Goal: Task Accomplishment & Management: Manage account settings

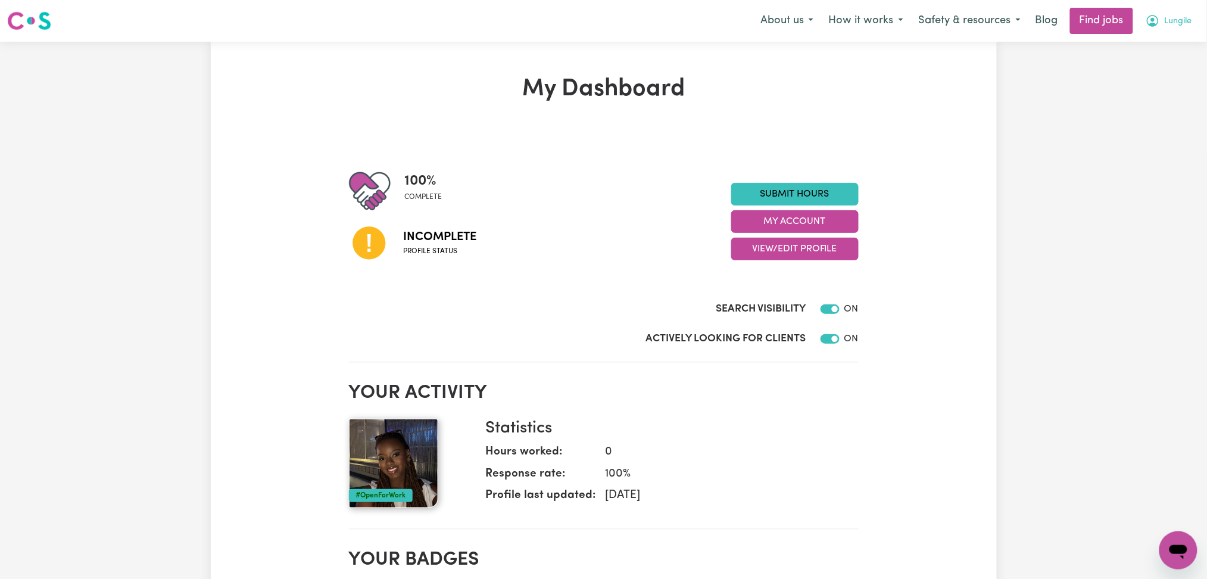
click at [1163, 15] on button "Lungile" at bounding box center [1169, 20] width 62 height 25
click at [1130, 98] on link "Logout" at bounding box center [1152, 91] width 94 height 23
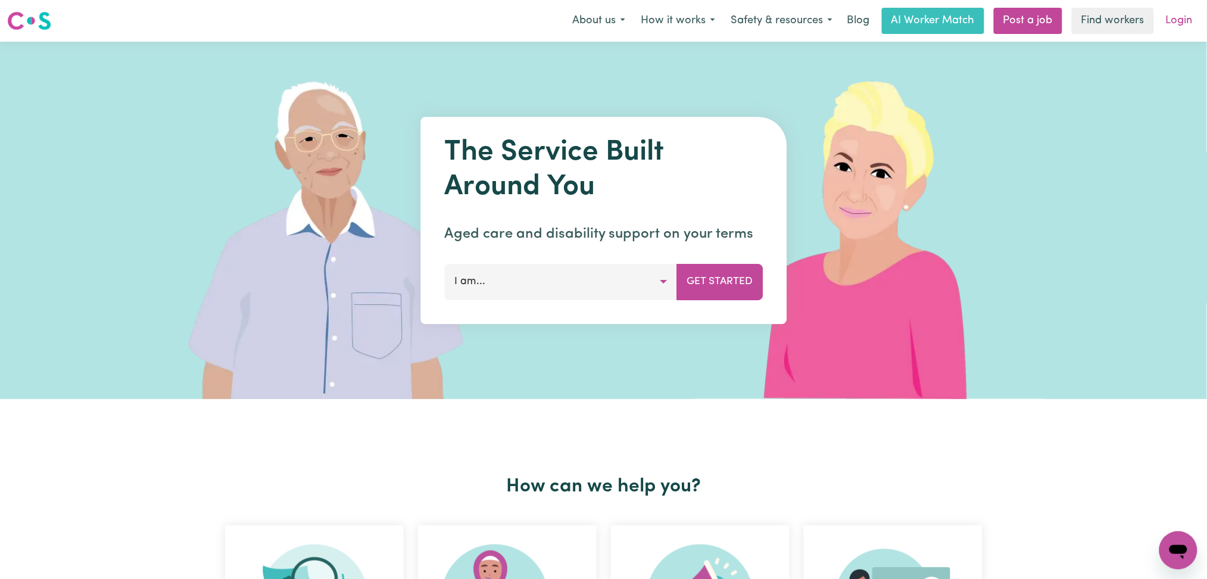
click at [1180, 27] on link "Login" at bounding box center [1179, 21] width 41 height 26
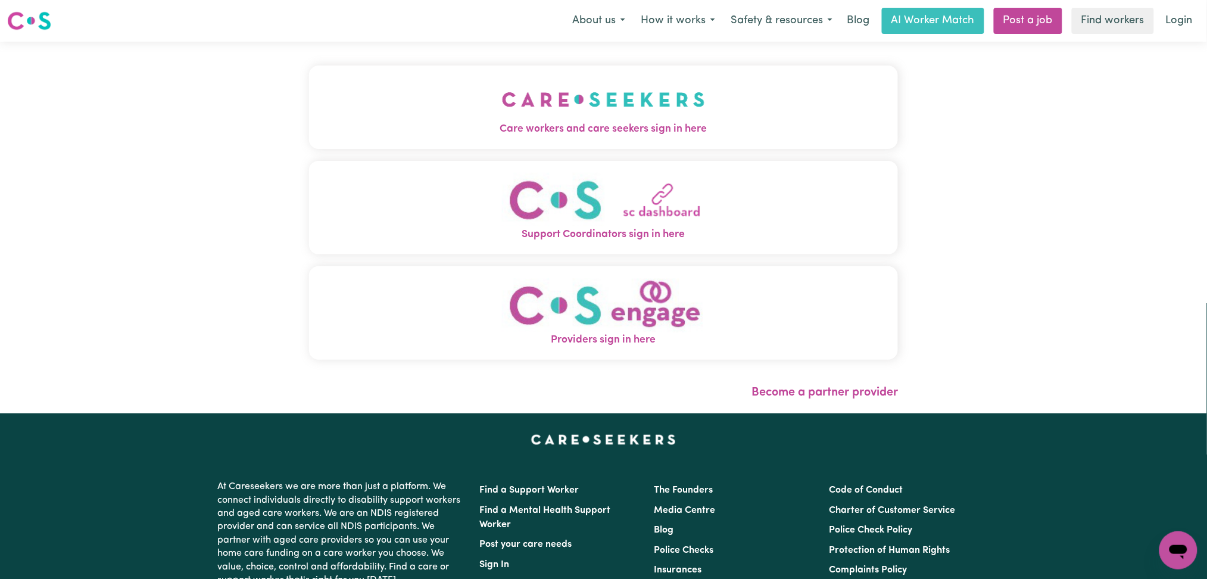
click at [543, 145] on button "Care workers and care seekers sign in here" at bounding box center [603, 106] width 589 height 83
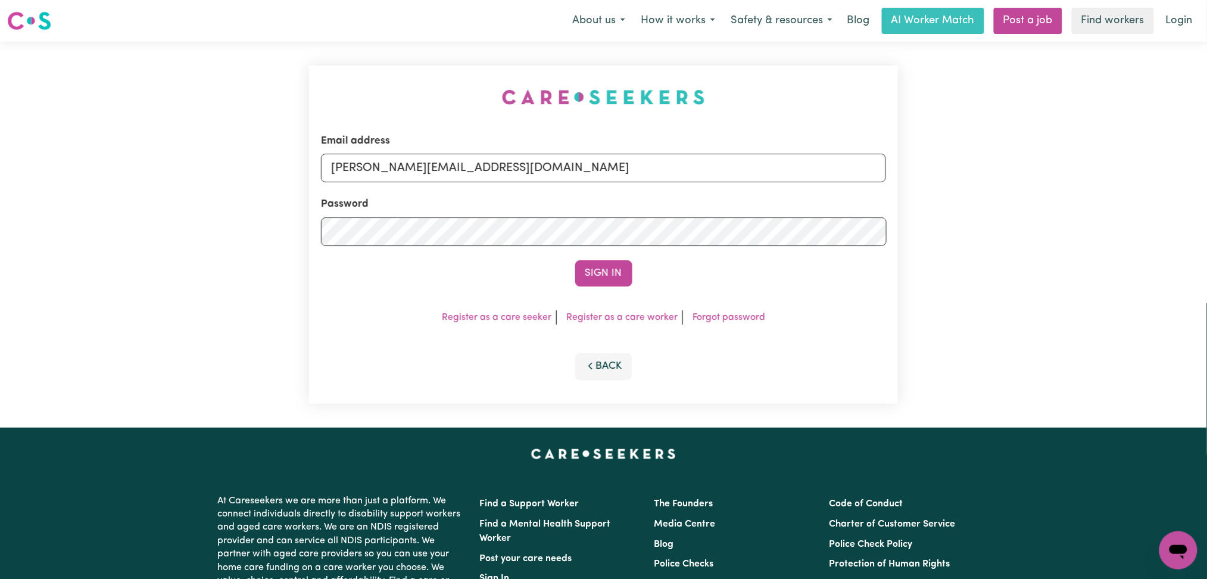
click at [444, 196] on div "Password" at bounding box center [604, 220] width 566 height 49
drag, startPoint x: 426, startPoint y: 173, endPoint x: 416, endPoint y: 179, distance: 11.7
click at [425, 173] on input "[PERSON_NAME][EMAIL_ADDRESS][DOMAIN_NAME]" at bounding box center [604, 168] width 566 height 29
drag, startPoint x: 393, startPoint y: 166, endPoint x: 700, endPoint y: 173, distance: 306.7
click at [699, 173] on input "Superuser~[EMAIL_ADDRESS][DOMAIN_NAME]" at bounding box center [604, 168] width 566 height 29
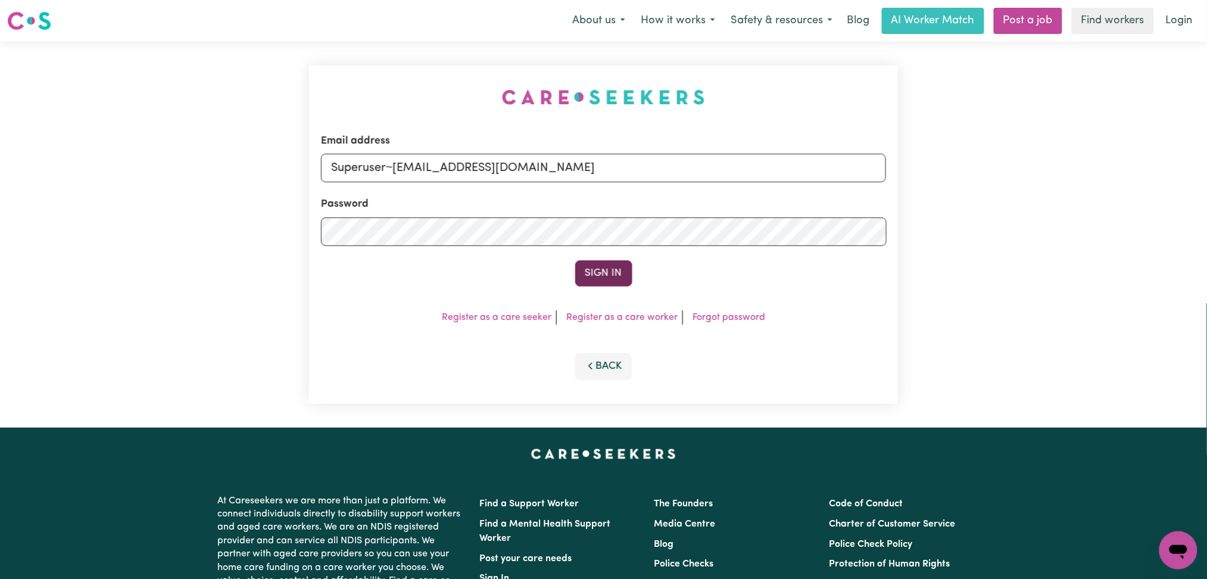
type input "Superuser~[EMAIL_ADDRESS][DOMAIN_NAME]"
click at [600, 279] on button "Sign In" at bounding box center [603, 273] width 57 height 26
